Goal: Transaction & Acquisition: Purchase product/service

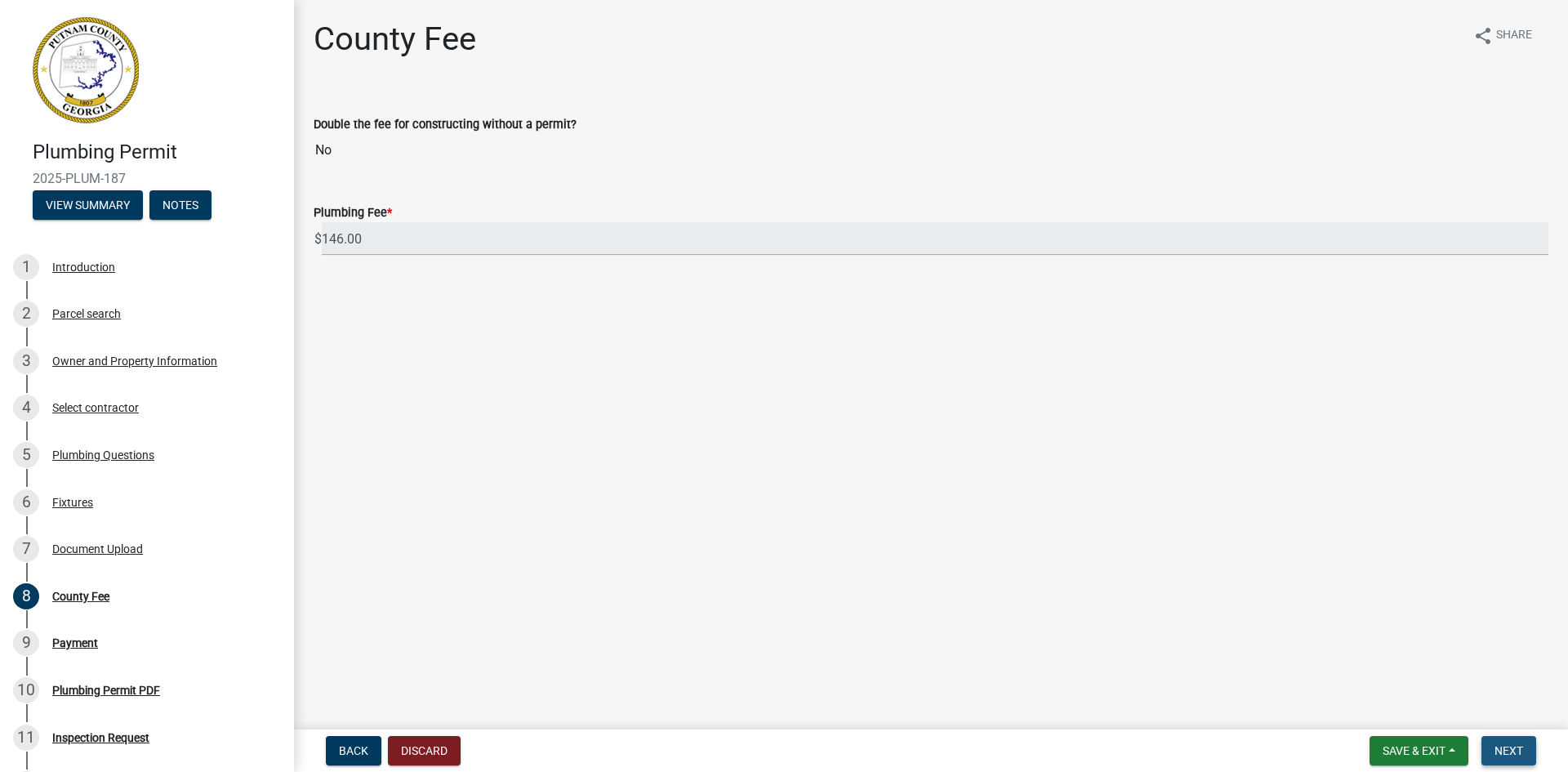
click at [1513, 746] on span "Next" at bounding box center [1509, 750] width 29 height 13
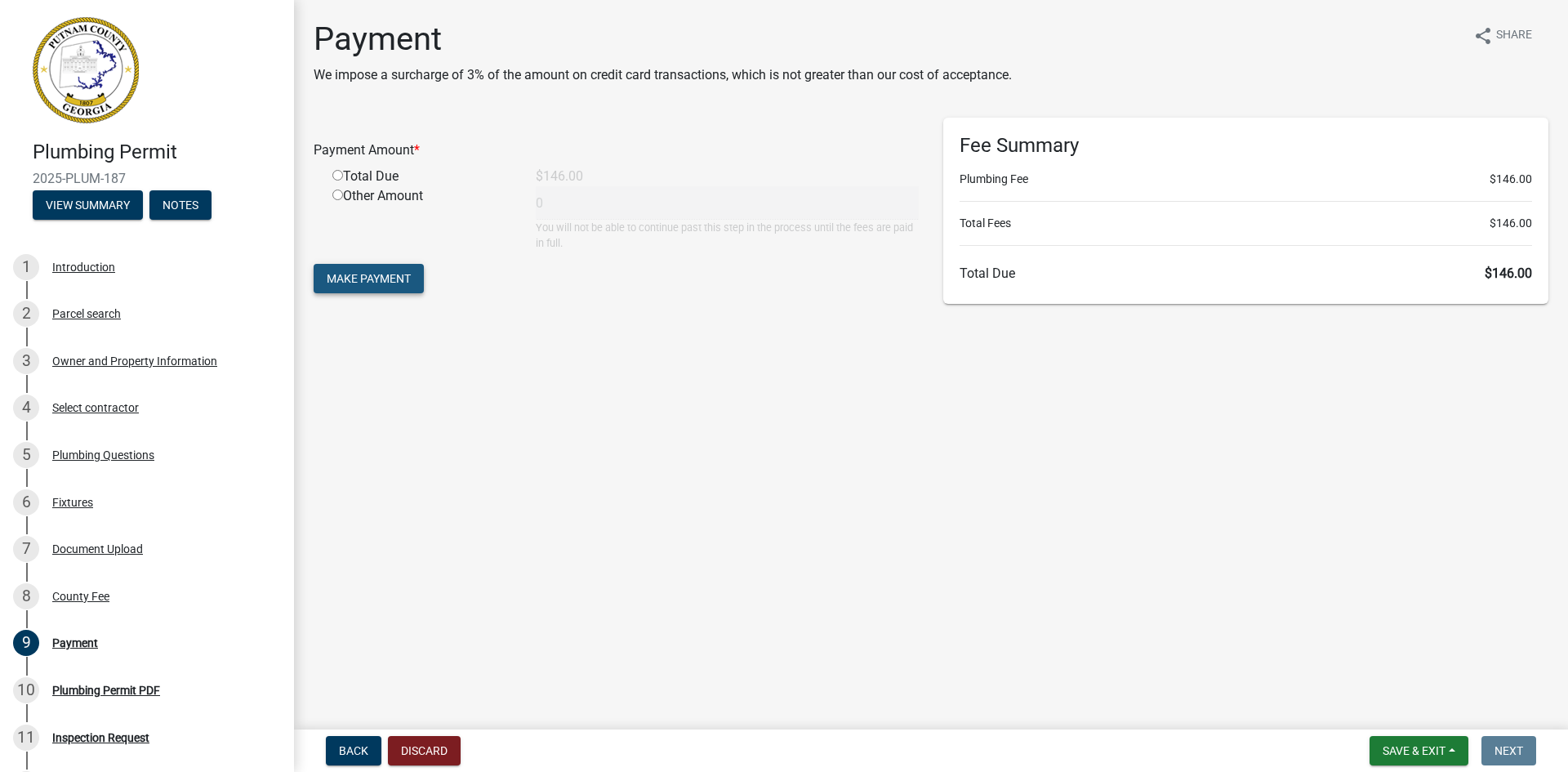
click at [382, 268] on button "Make Payment" at bounding box center [369, 279] width 110 height 30
click at [339, 193] on input "radio" at bounding box center [337, 194] width 10 height 10
radio input "true"
type input "146"
click at [383, 285] on span "Make Payment" at bounding box center [369, 278] width 84 height 13
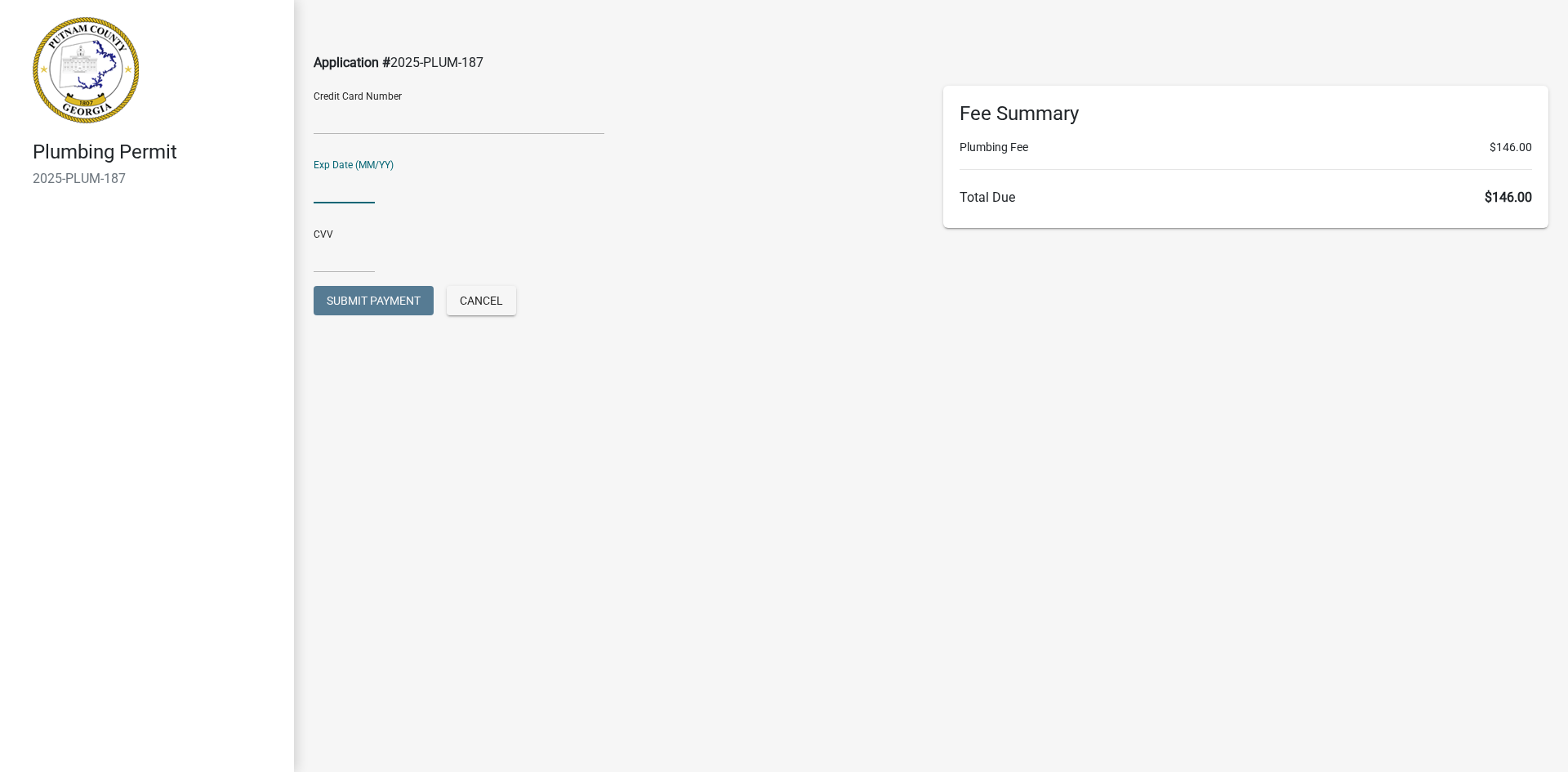
click at [326, 186] on input "text" at bounding box center [344, 186] width 61 height 33
type input "0227"
click at [344, 254] on input "text" at bounding box center [344, 256] width 61 height 33
type input "0"
drag, startPoint x: 328, startPoint y: 182, endPoint x: 291, endPoint y: 181, distance: 37.0
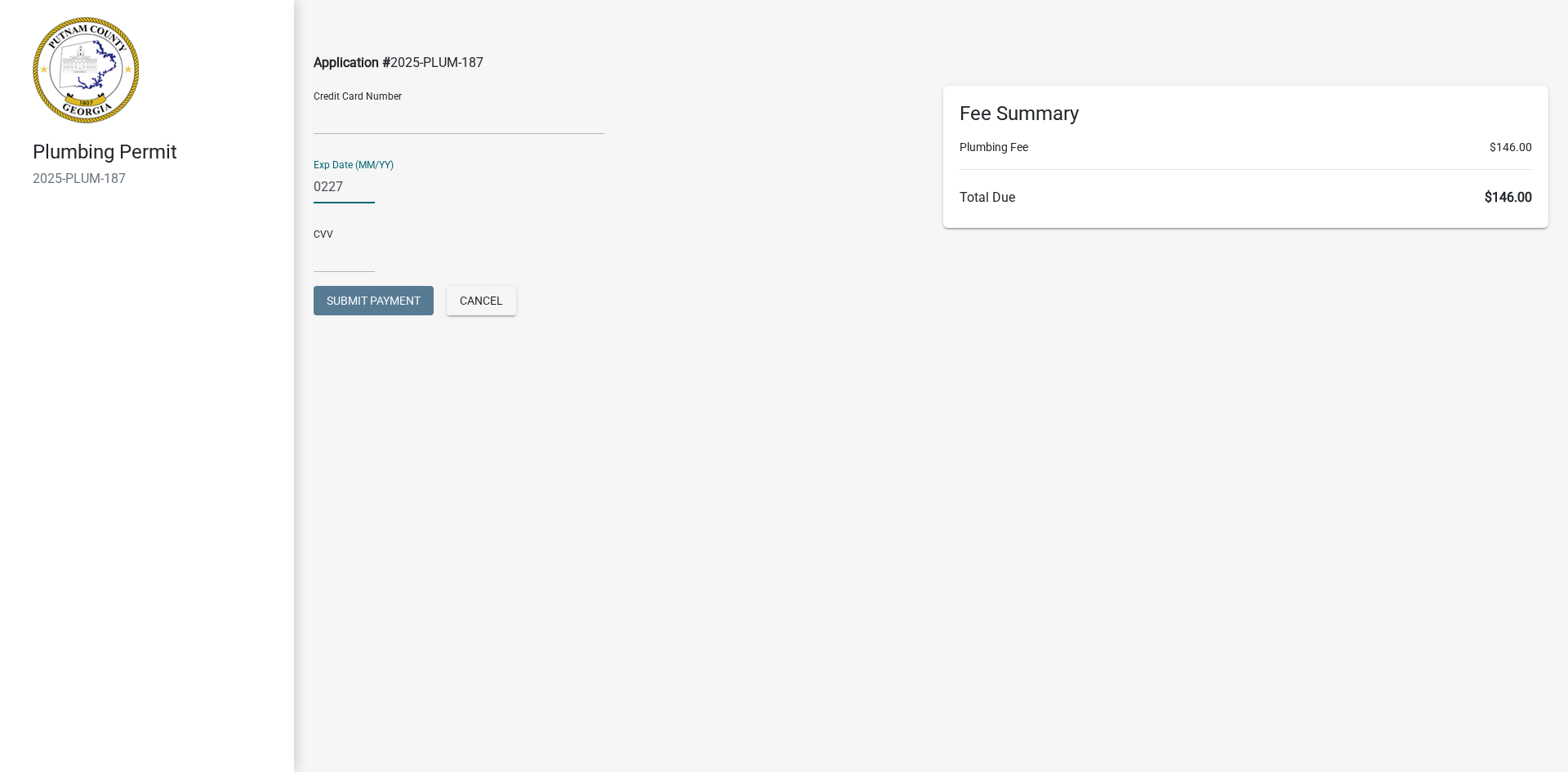
click at [291, 181] on div "Plumbing Permit 2025-PLUM-187 Application # 2025-PLUM-187 Credit Card Number Ex…" at bounding box center [784, 386] width 1568 height 772
click at [343, 196] on input "text" at bounding box center [344, 186] width 61 height 33
type input "0928"
click at [336, 255] on input "text" at bounding box center [344, 256] width 61 height 33
type input "273"
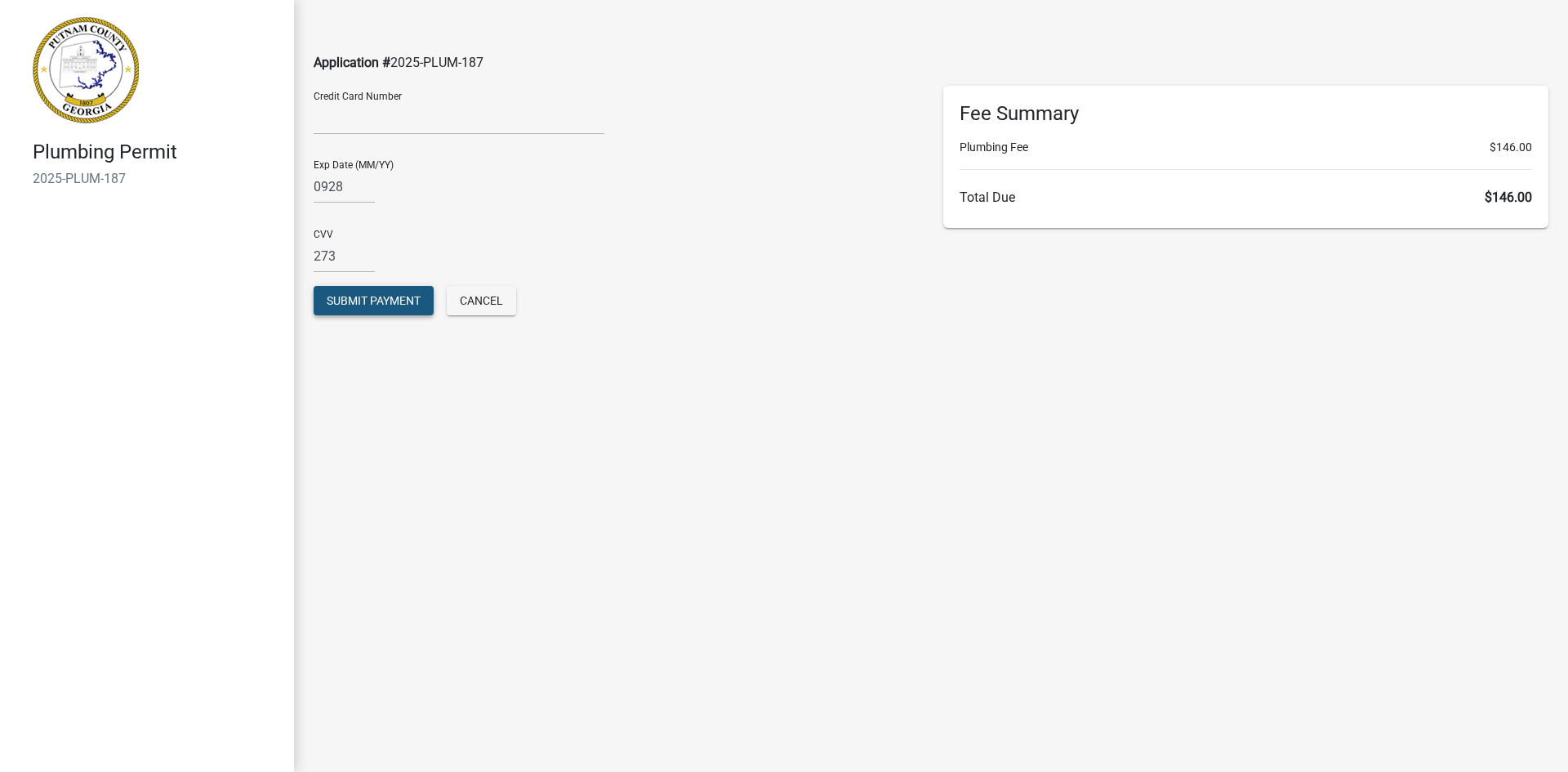
click at [371, 303] on span "Submit Payment" at bounding box center [374, 300] width 94 height 13
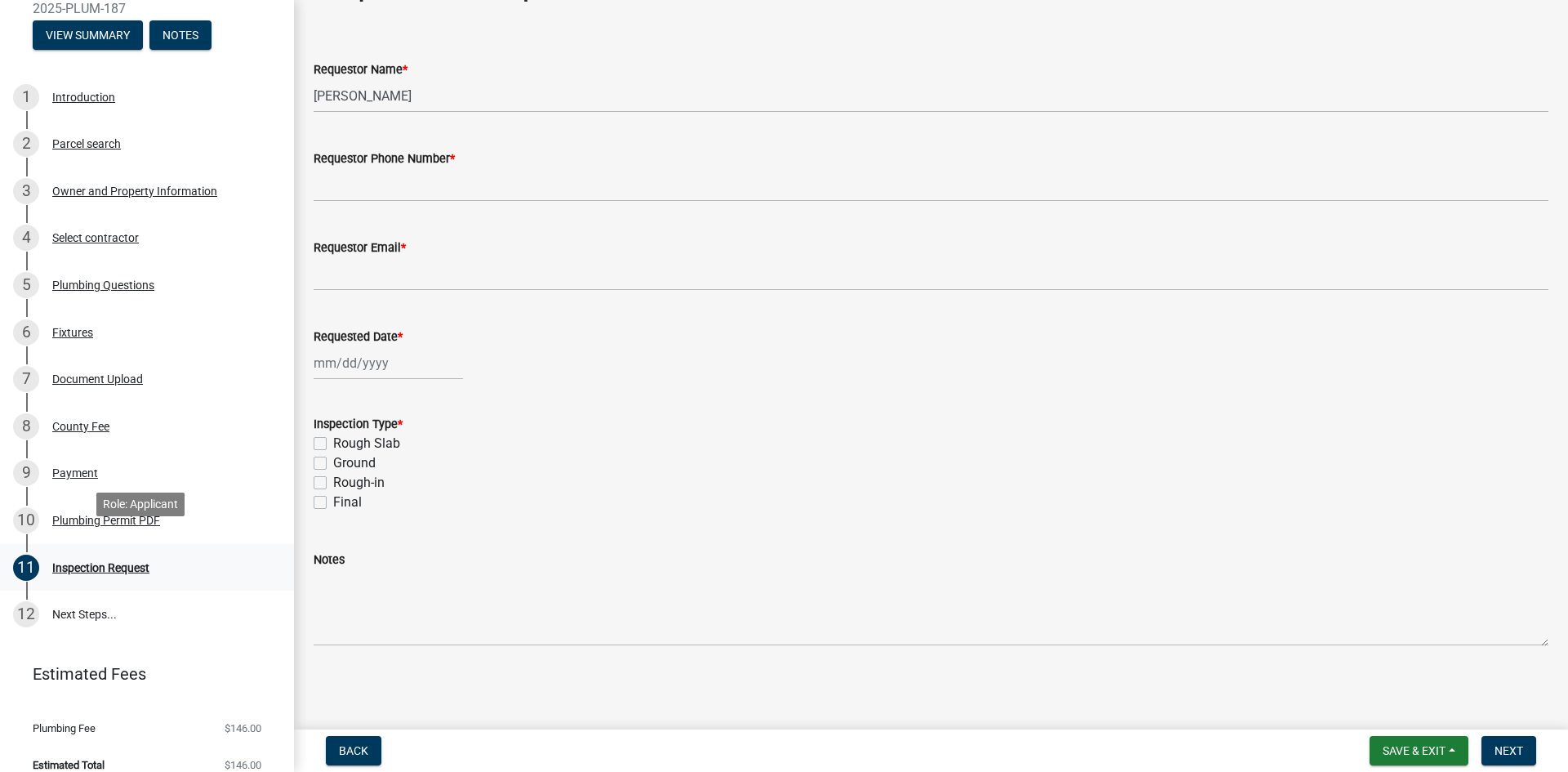
scroll to position [188, 0]
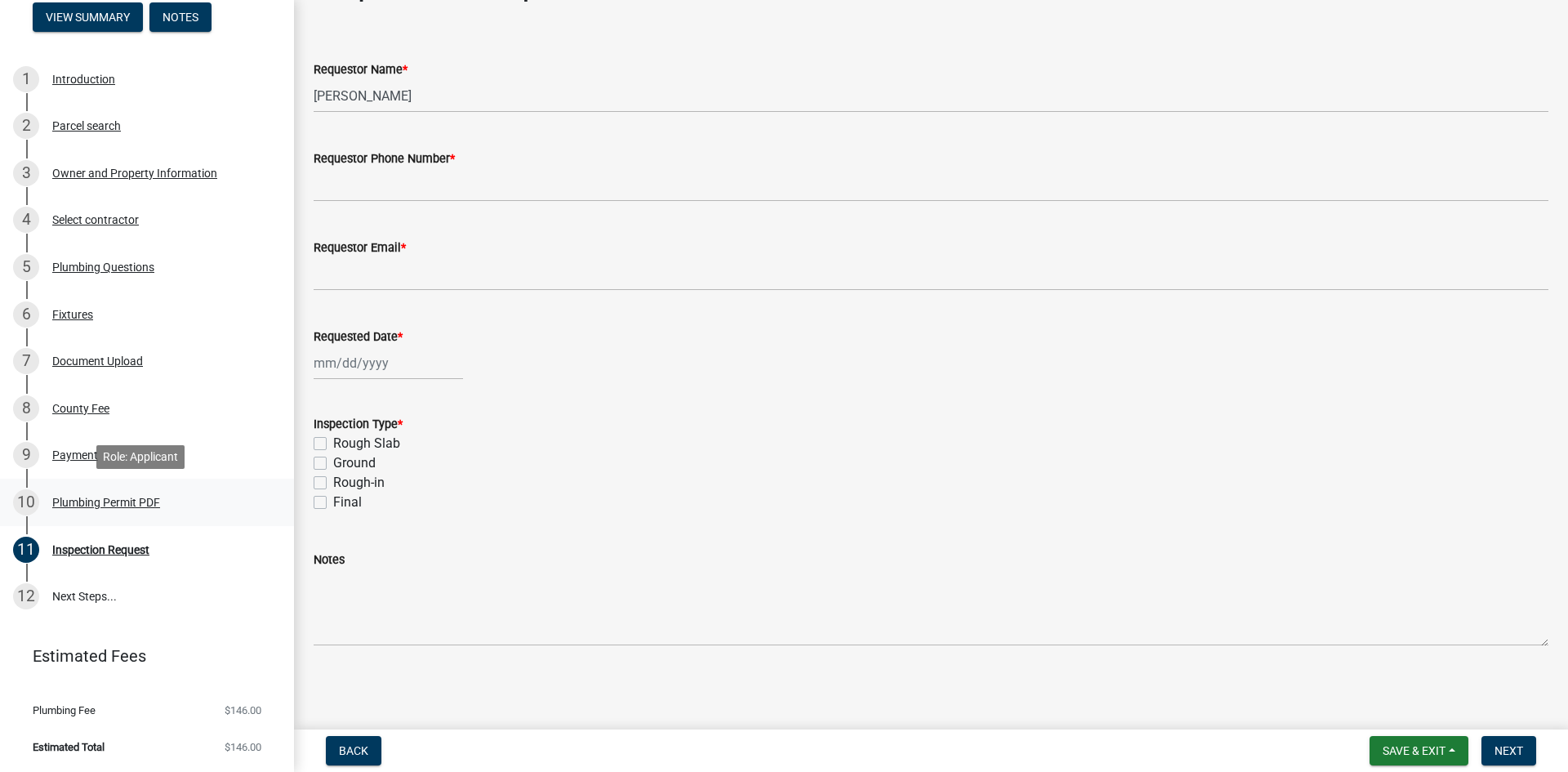
click at [158, 508] on div "Plumbing Permit PDF" at bounding box center [106, 502] width 108 height 11
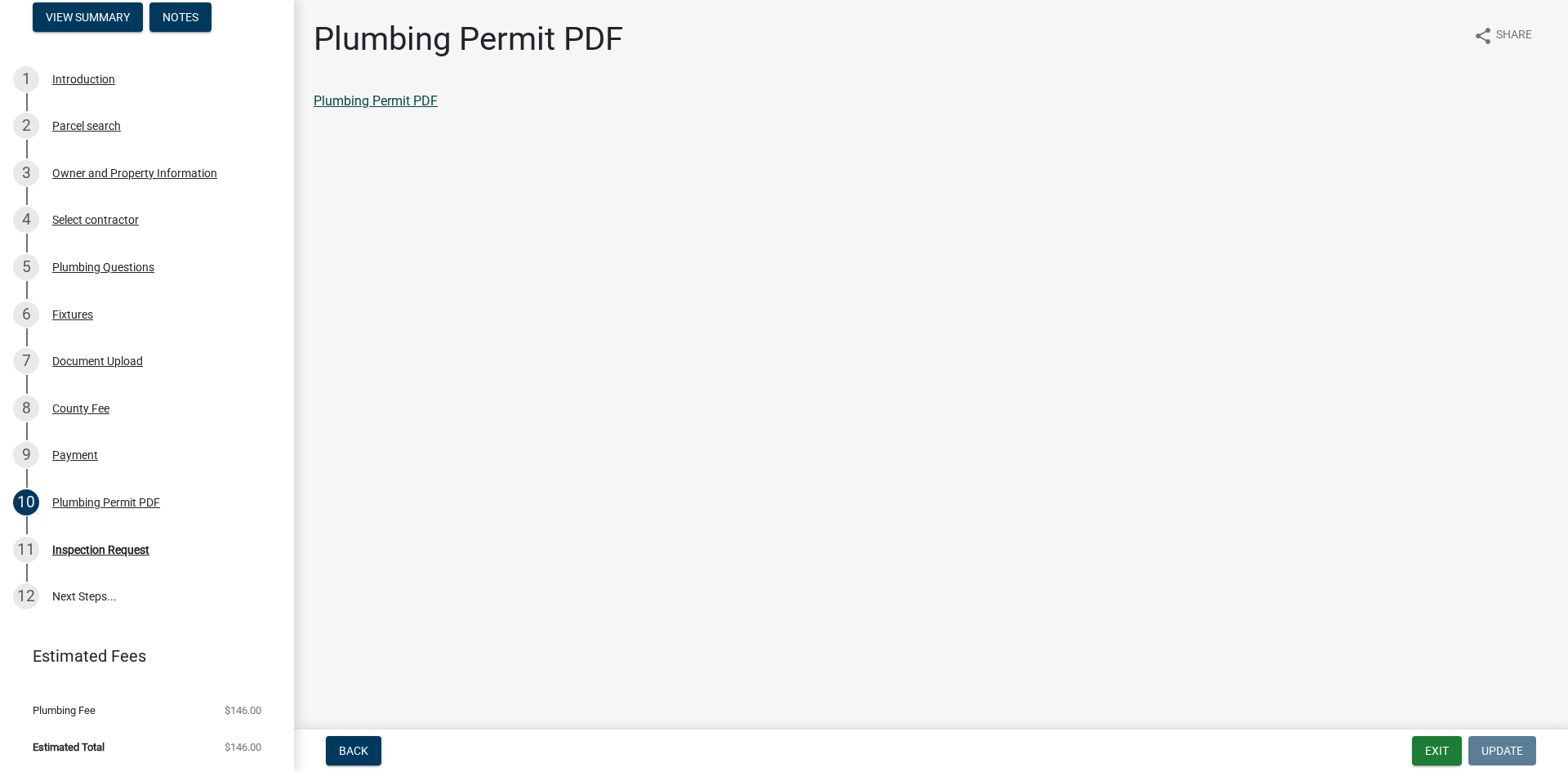
click at [420, 98] on link "Plumbing Permit PDF" at bounding box center [375, 101] width 124 height 15
